Goal: Task Accomplishment & Management: Manage account settings

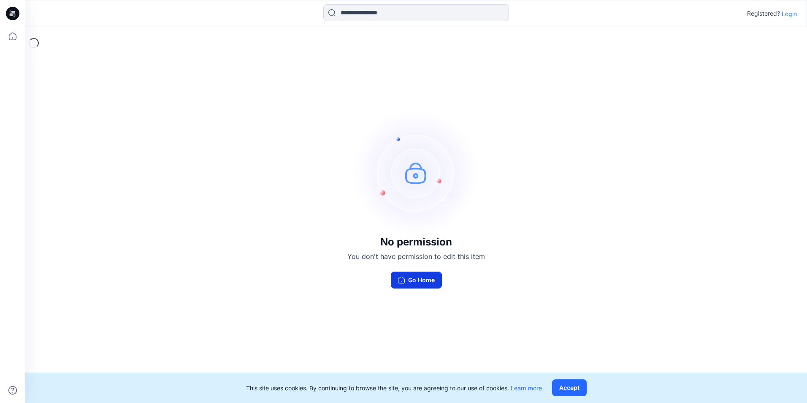
click at [421, 273] on button "Go Home" at bounding box center [416, 279] width 51 height 17
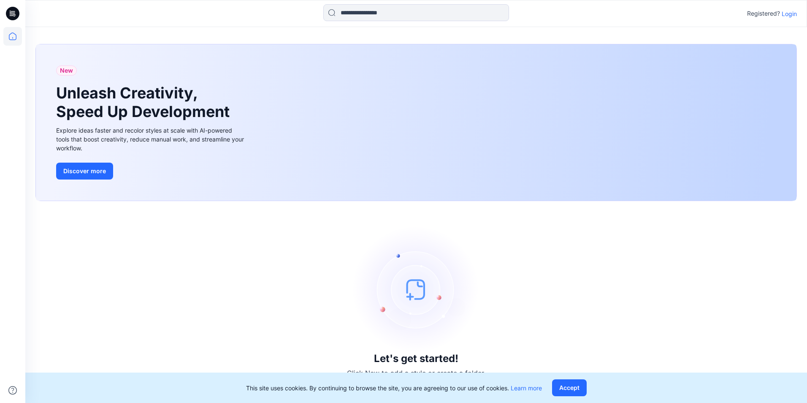
click at [793, 15] on p "Login" at bounding box center [789, 13] width 15 height 9
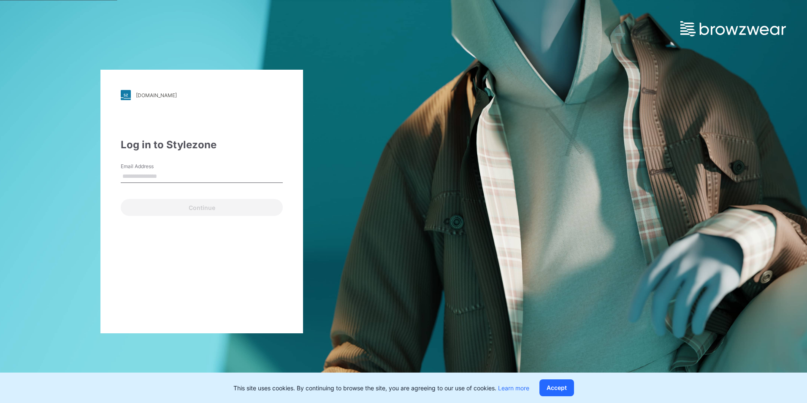
click at [195, 171] on input "Email Address" at bounding box center [202, 176] width 162 height 13
type input "**********"
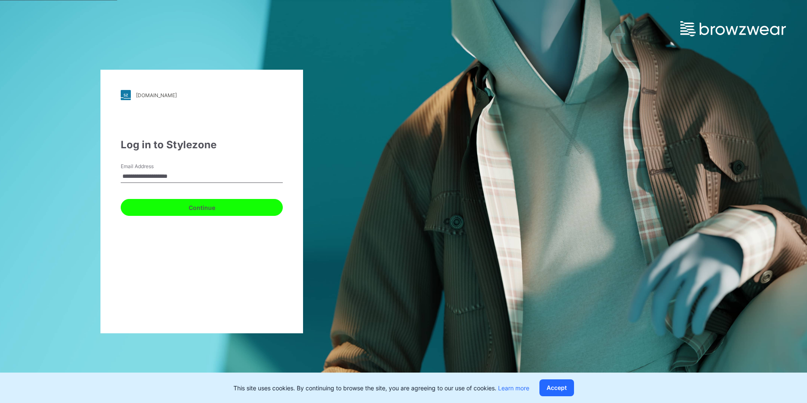
click at [181, 209] on button "Continue" at bounding box center [202, 207] width 162 height 17
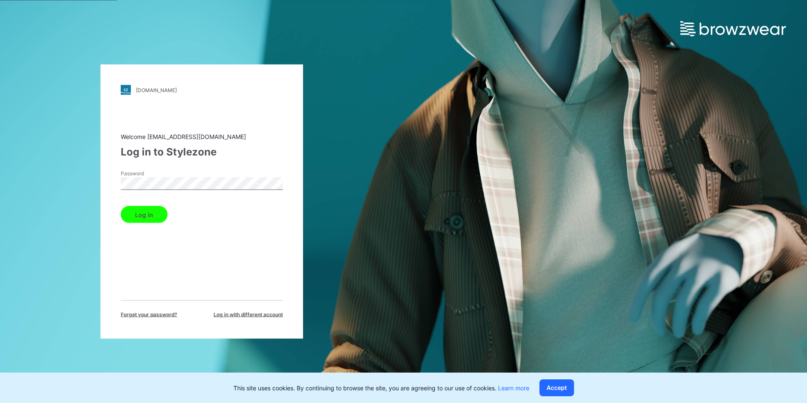
click at [121, 206] on button "Log in" at bounding box center [144, 214] width 47 height 17
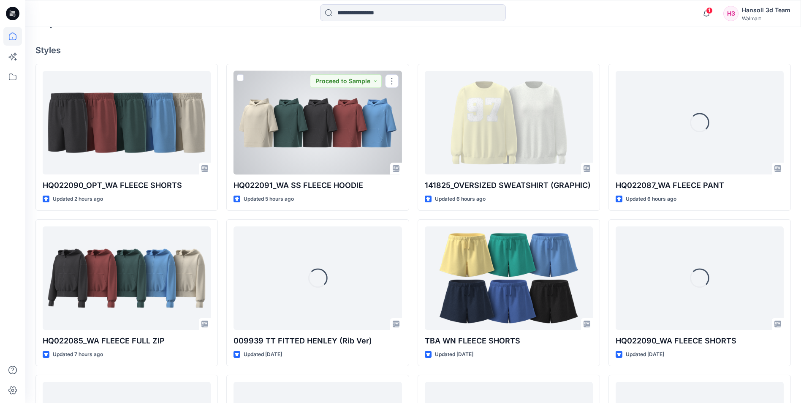
scroll to position [253, 0]
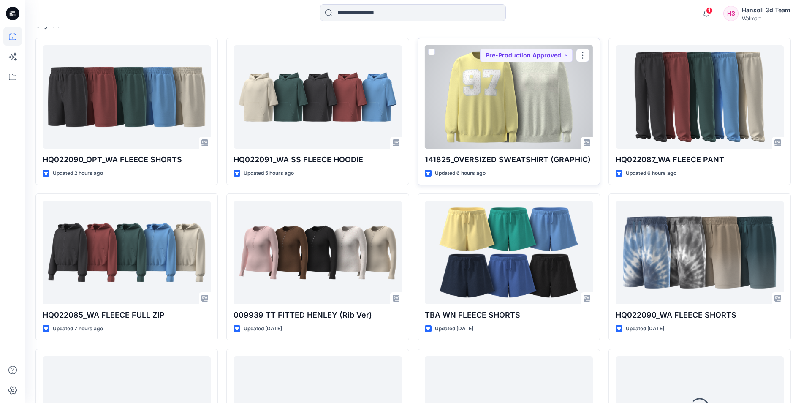
click at [481, 102] on div at bounding box center [509, 96] width 168 height 103
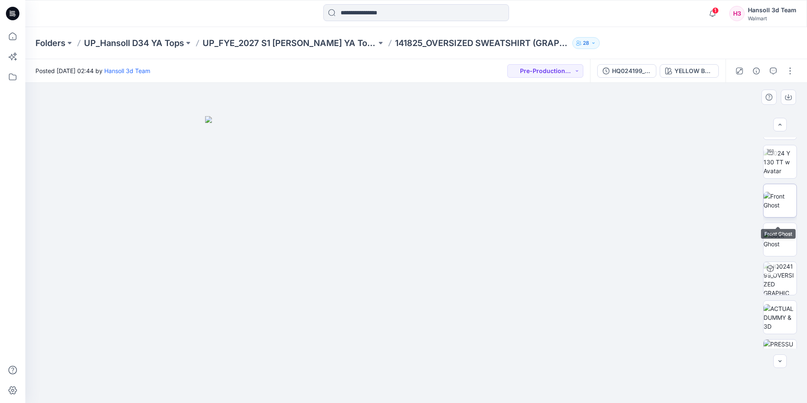
scroll to position [95, 0]
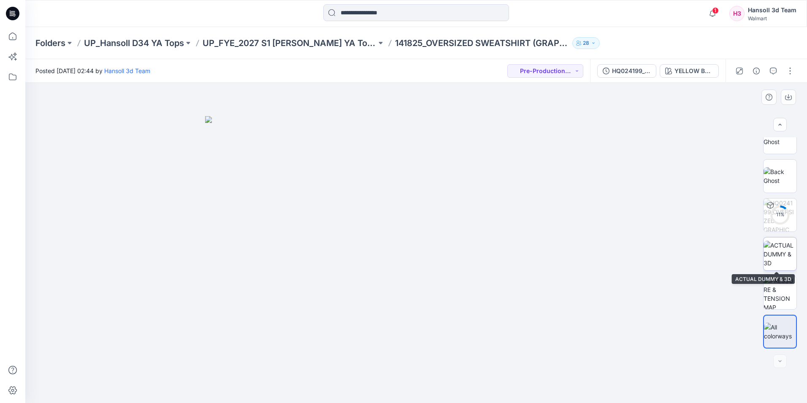
click at [781, 254] on img at bounding box center [780, 254] width 33 height 27
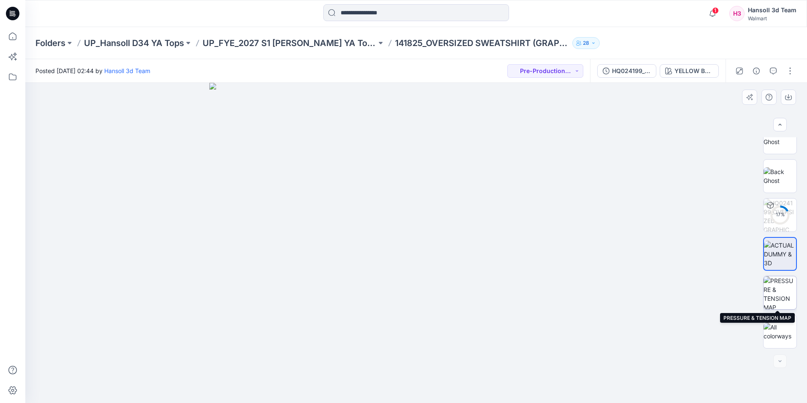
click at [775, 291] on img at bounding box center [780, 292] width 33 height 33
